Goal: Information Seeking & Learning: Check status

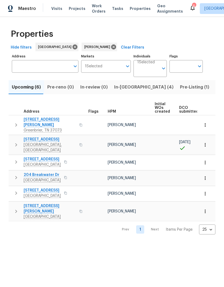
click at [215, 84] on span "Listed (9)" at bounding box center [225, 87] width 20 height 8
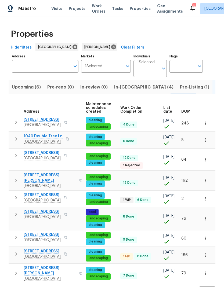
scroll to position [0, 78]
click at [163, 108] on span "List date" at bounding box center [167, 110] width 9 height 8
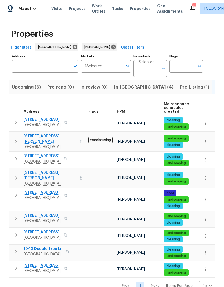
click at [15, 119] on button "button" at bounding box center [16, 122] width 11 height 11
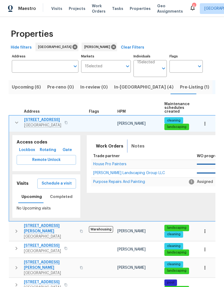
click at [135, 145] on span "Notes" at bounding box center [137, 146] width 13 height 8
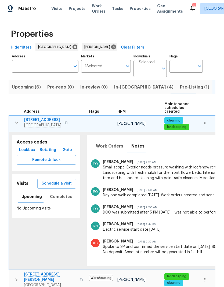
click at [14, 122] on icon "button" at bounding box center [16, 122] width 6 height 6
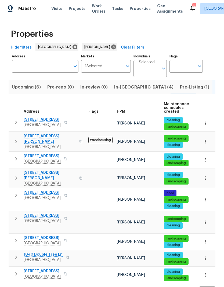
click at [180, 89] on span "Pre-Listing (1)" at bounding box center [194, 87] width 29 height 8
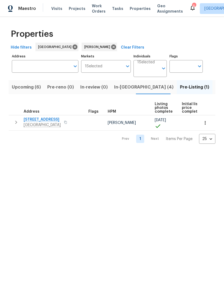
click at [16, 119] on icon "button" at bounding box center [16, 122] width 6 height 6
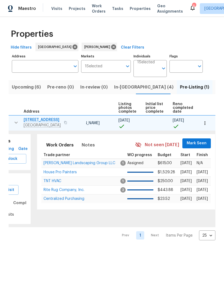
scroll to position [0, 36]
click at [198, 142] on span "Mark Seen" at bounding box center [197, 143] width 20 height 7
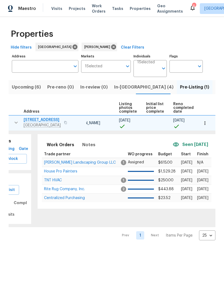
click at [204, 143] on div "Seen [DATE]" at bounding box center [191, 144] width 39 height 6
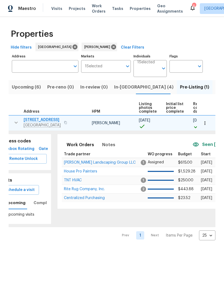
scroll to position [0, 6]
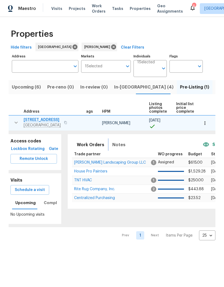
click at [113, 145] on span "Notes" at bounding box center [118, 145] width 13 height 8
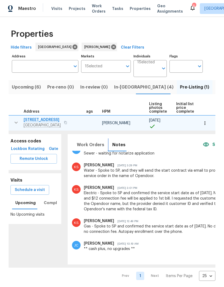
scroll to position [258, 0]
click at [114, 261] on div "Work Orders Notes Seen today Renovation RENOVATION ​ Add Renovation Kiran Seeth…" at bounding box center [157, 199] width 178 height 130
click at [114, 256] on div "Jonathan Cheng Aug 21, 2025 10:19 AM ** cash plus, no upgrades **" at bounding box center [156, 249] width 168 height 17
click at [91, 146] on span "Work Orders" at bounding box center [90, 145] width 27 height 8
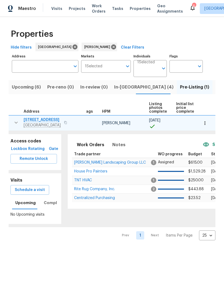
click at [90, 178] on td "TNT HVAC" at bounding box center [111, 180] width 79 height 9
click at [93, 170] on span "House Pro Painters" at bounding box center [90, 172] width 33 height 4
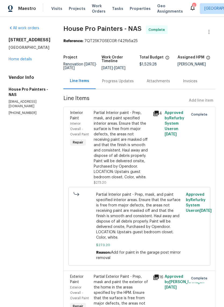
click at [25, 59] on link "Home details" at bounding box center [20, 59] width 23 height 4
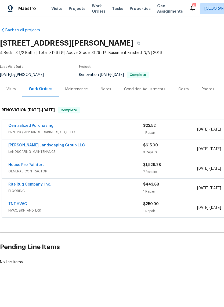
click at [179, 92] on div "Costs" at bounding box center [183, 89] width 23 height 16
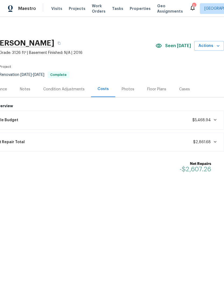
scroll to position [0, 79]
click at [72, 79] on div "Last Visit Date [DATE] by [PERSON_NAME] Project Renovation [DATE] - [DATE] Comp…" at bounding box center [12, 71] width 182 height 19
click at [74, 91] on div "Condition Adjustments" at bounding box center [63, 89] width 41 height 5
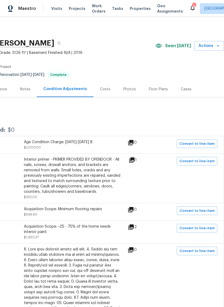
click at [101, 89] on div "Costs" at bounding box center [105, 89] width 10 height 5
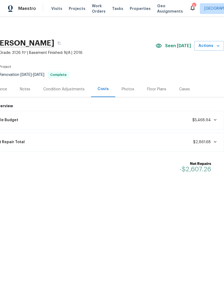
scroll to position [0, 79]
click at [59, 90] on div "Condition Adjustments" at bounding box center [63, 89] width 41 height 5
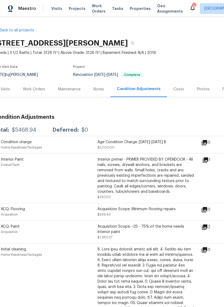
scroll to position [0, 6]
click at [174, 96] on div "Costs" at bounding box center [178, 89] width 23 height 16
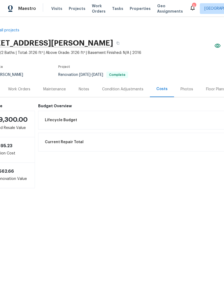
scroll to position [0, 18]
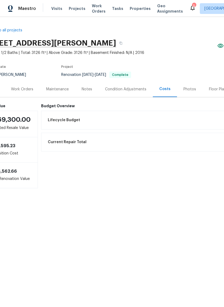
click at [131, 87] on div "Condition Adjustments" at bounding box center [125, 89] width 41 height 5
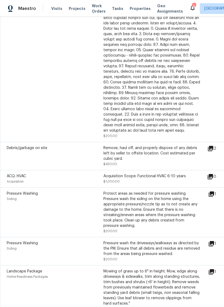
scroll to position [258, 0]
